Goal: Information Seeking & Learning: Learn about a topic

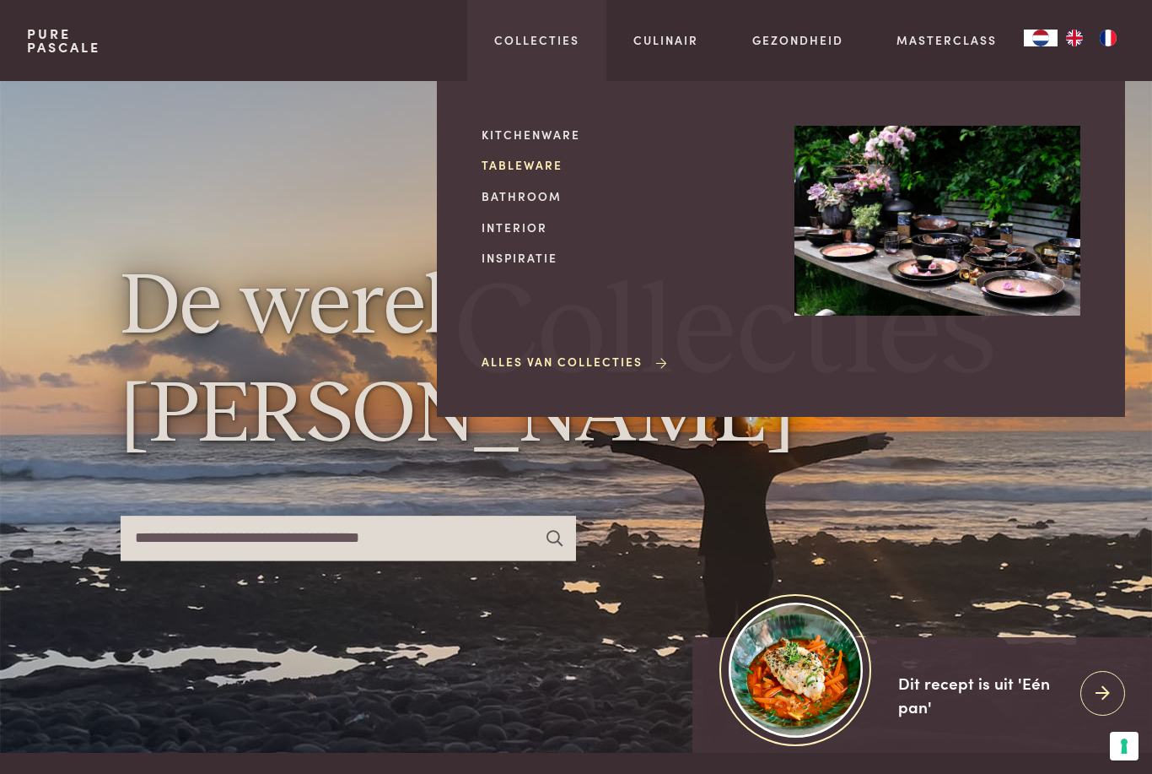
click at [526, 164] on link "Tableware" at bounding box center [625, 165] width 286 height 18
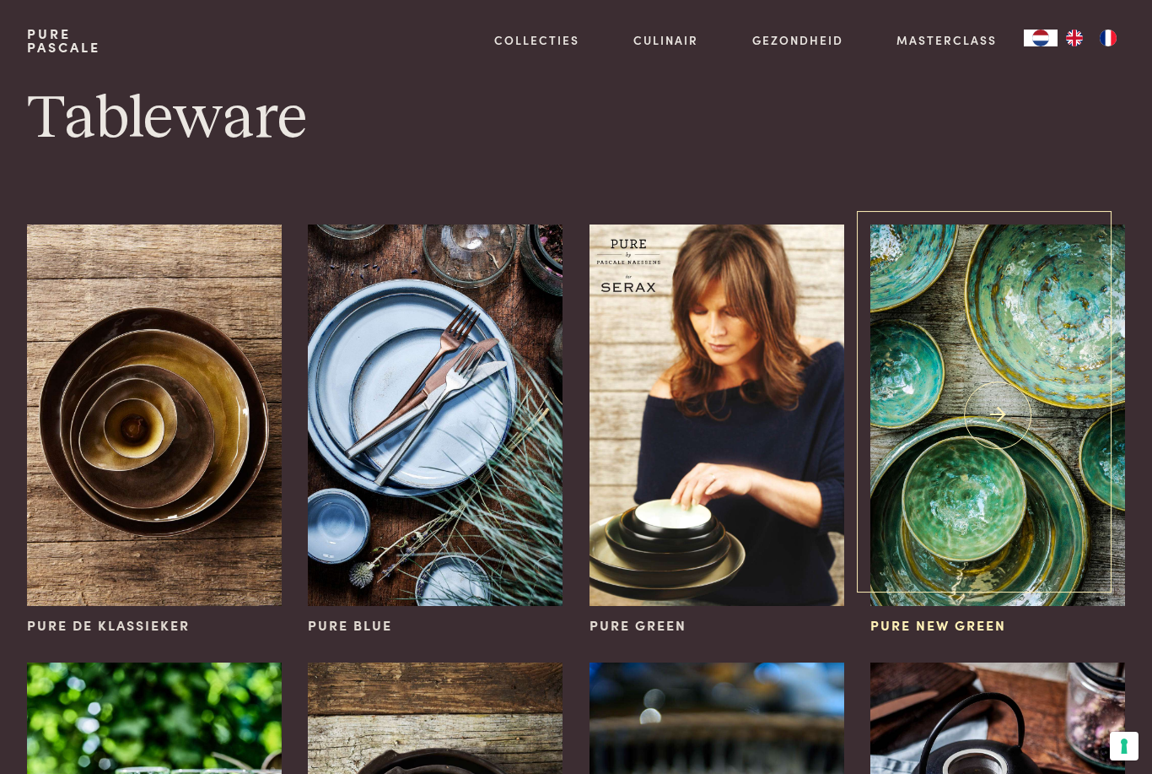
click at [1014, 465] on img at bounding box center [998, 414] width 255 height 381
click at [996, 429] on img at bounding box center [998, 414] width 255 height 381
click at [929, 623] on span "Pure New Green" at bounding box center [939, 625] width 136 height 20
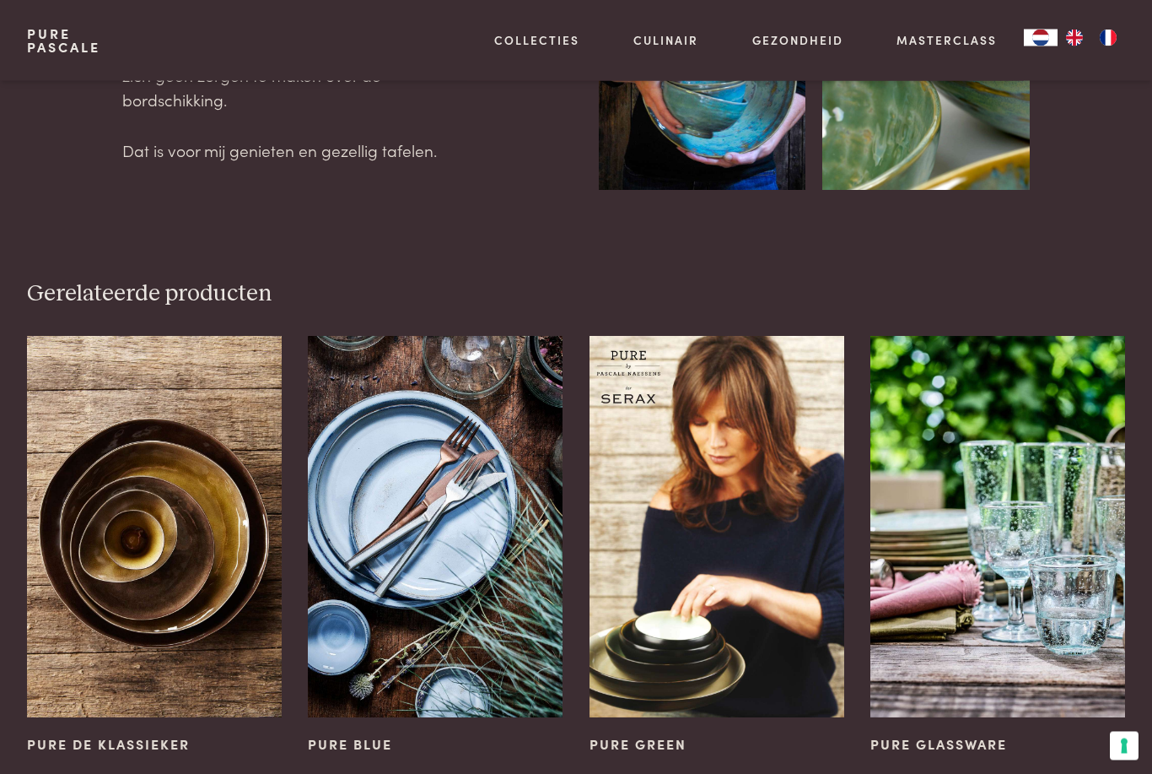
scroll to position [823, 0]
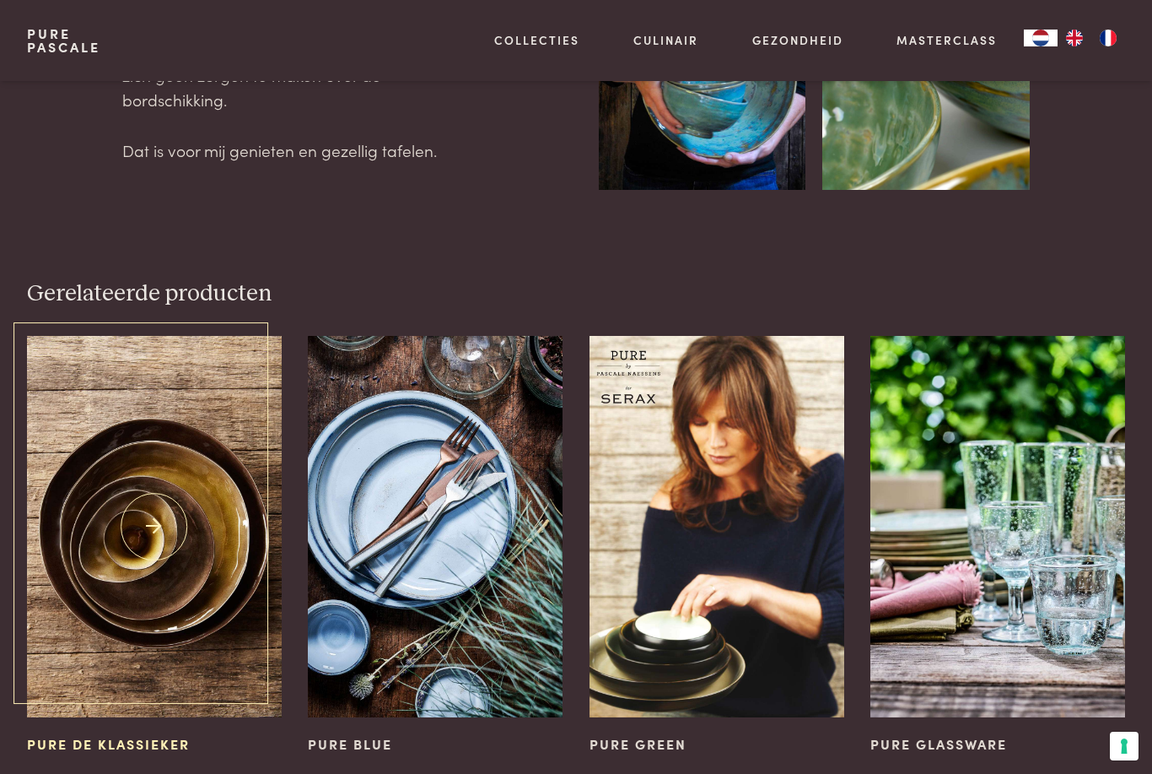
click at [166, 598] on img at bounding box center [154, 526] width 255 height 381
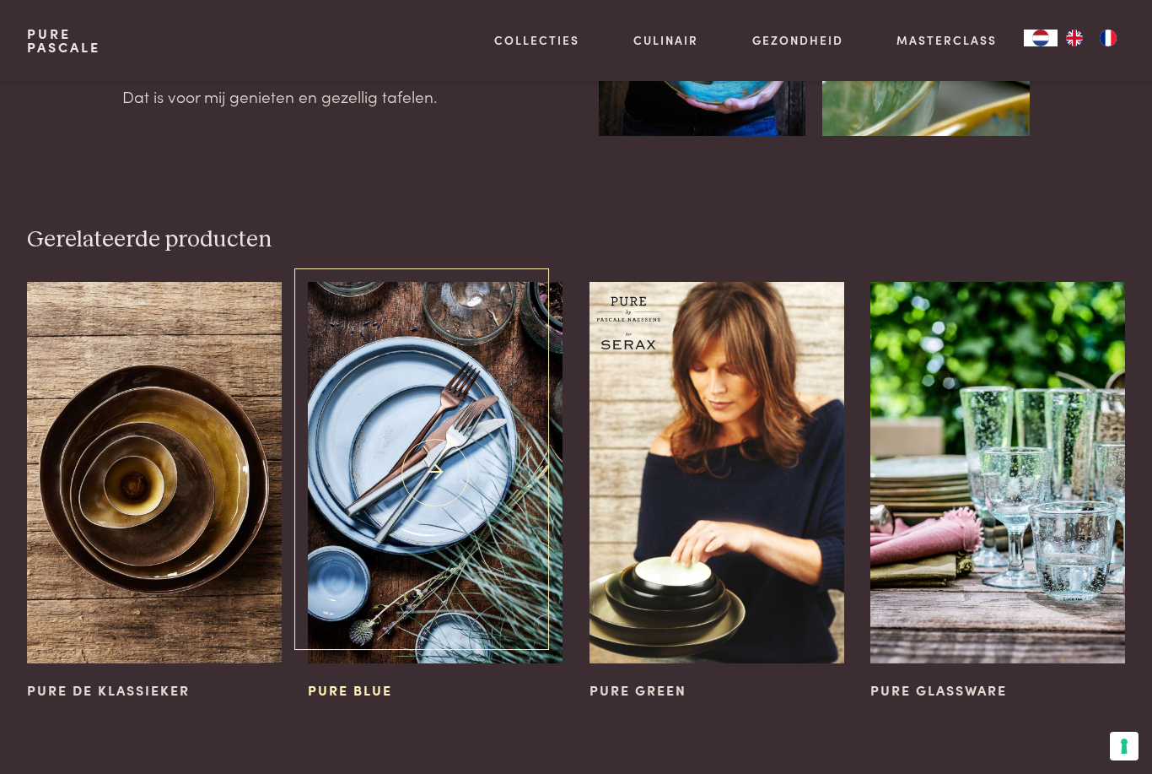
click at [411, 499] on img at bounding box center [435, 472] width 255 height 381
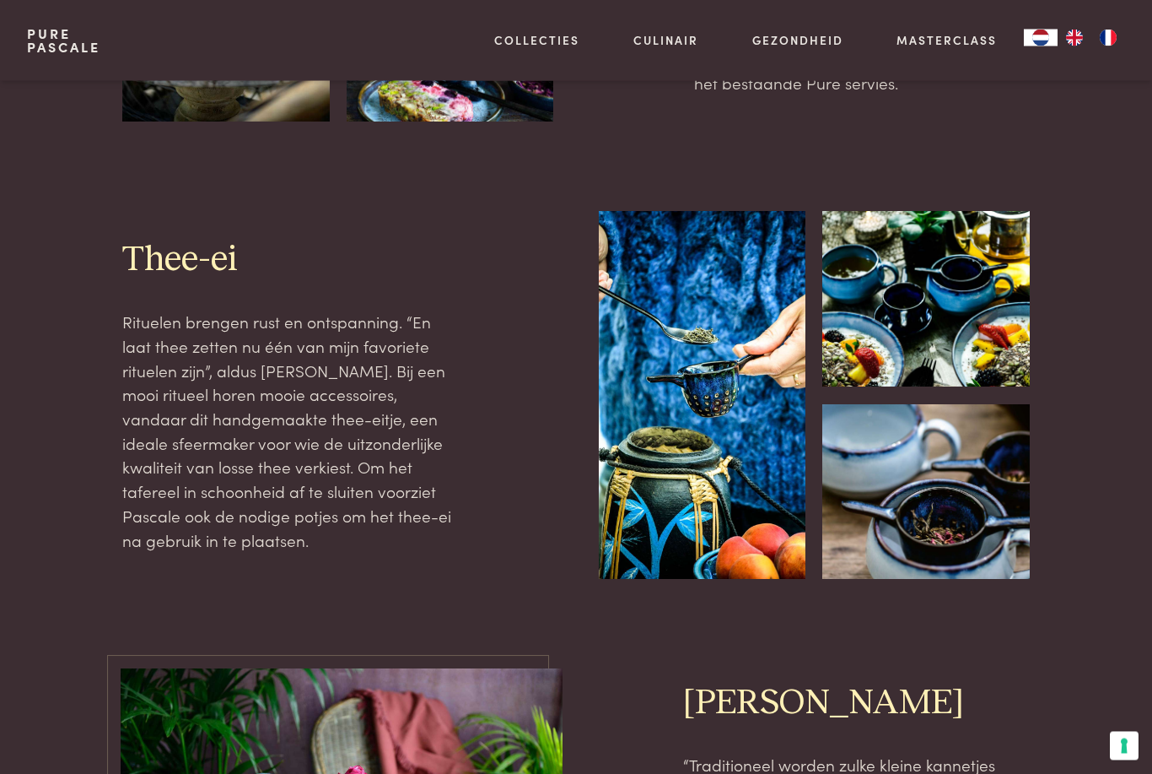
scroll to position [2331, 0]
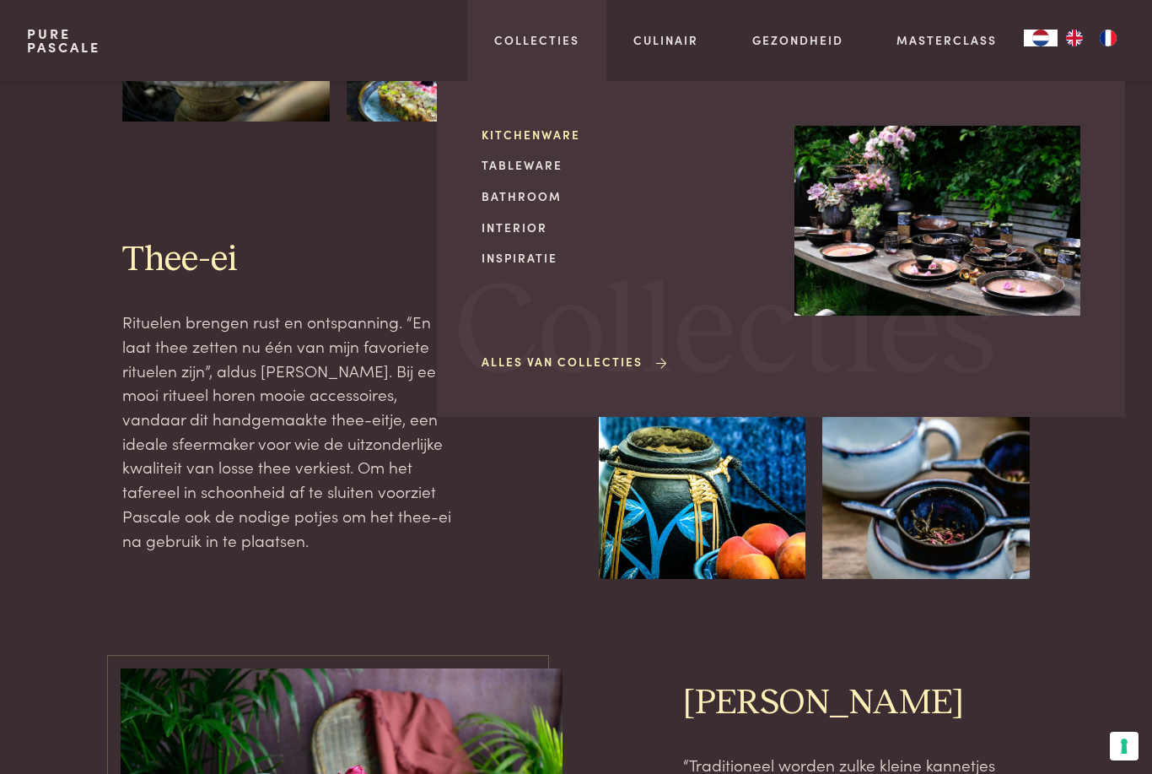
click at [545, 133] on link "Kitchenware" at bounding box center [625, 135] width 286 height 18
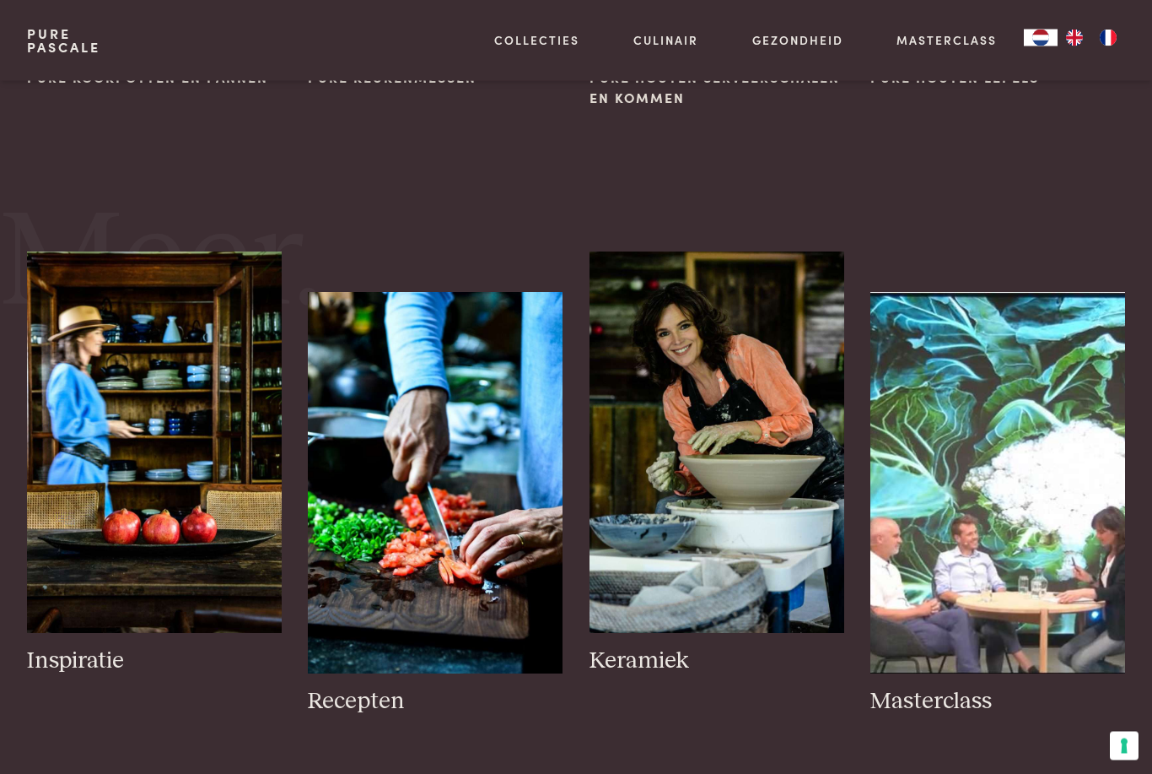
scroll to position [548, 0]
click at [726, 489] on img at bounding box center [717, 441] width 255 height 381
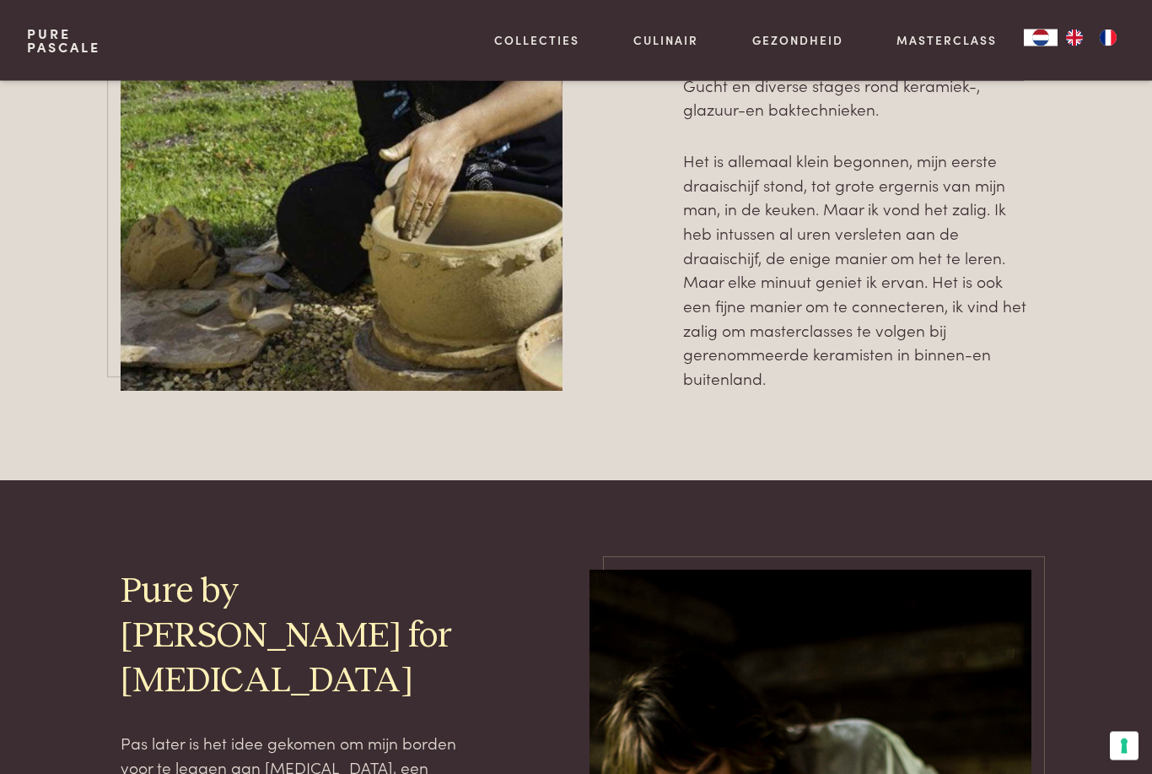
scroll to position [1290, 0]
